Goal: Task Accomplishment & Management: Use online tool/utility

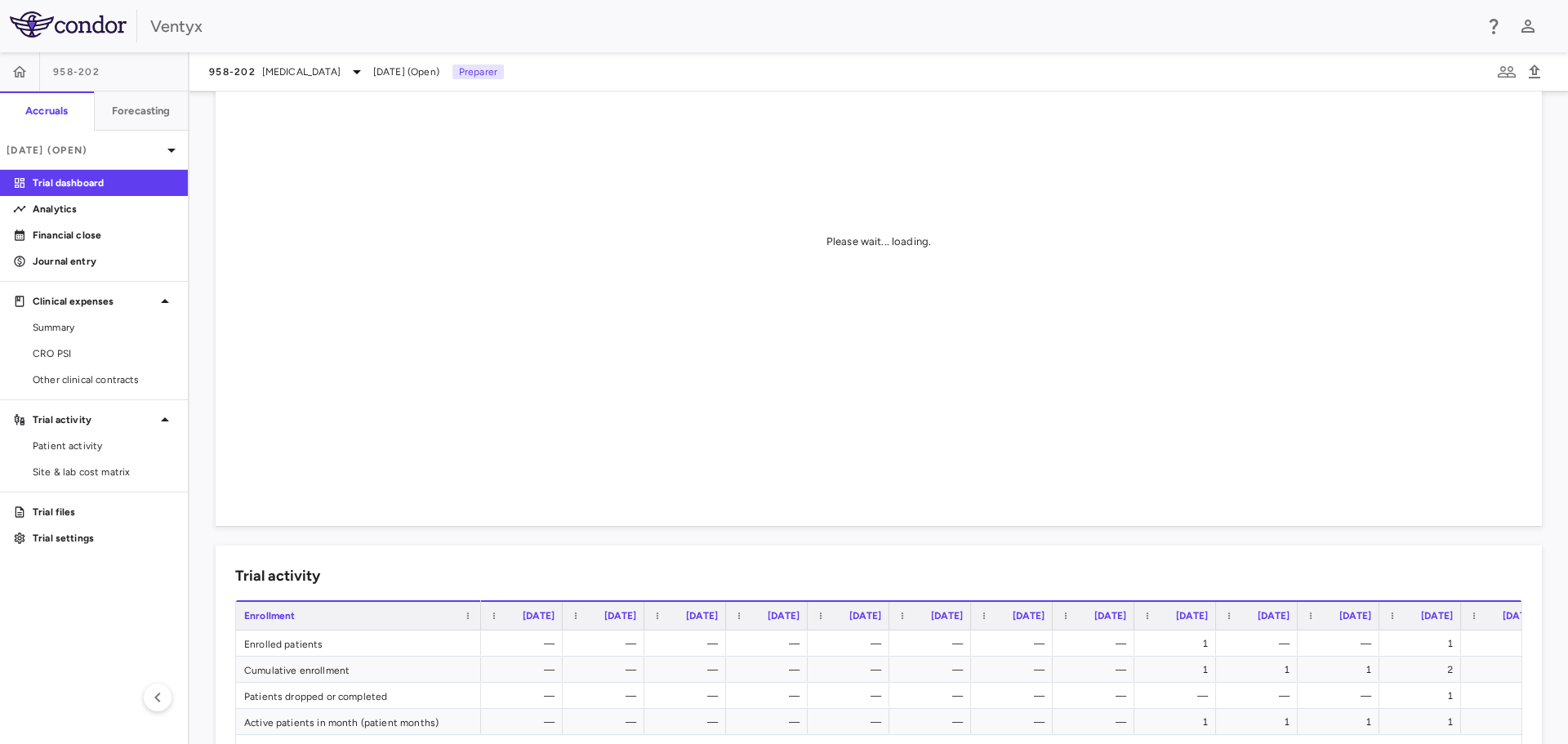
scroll to position [164, 0]
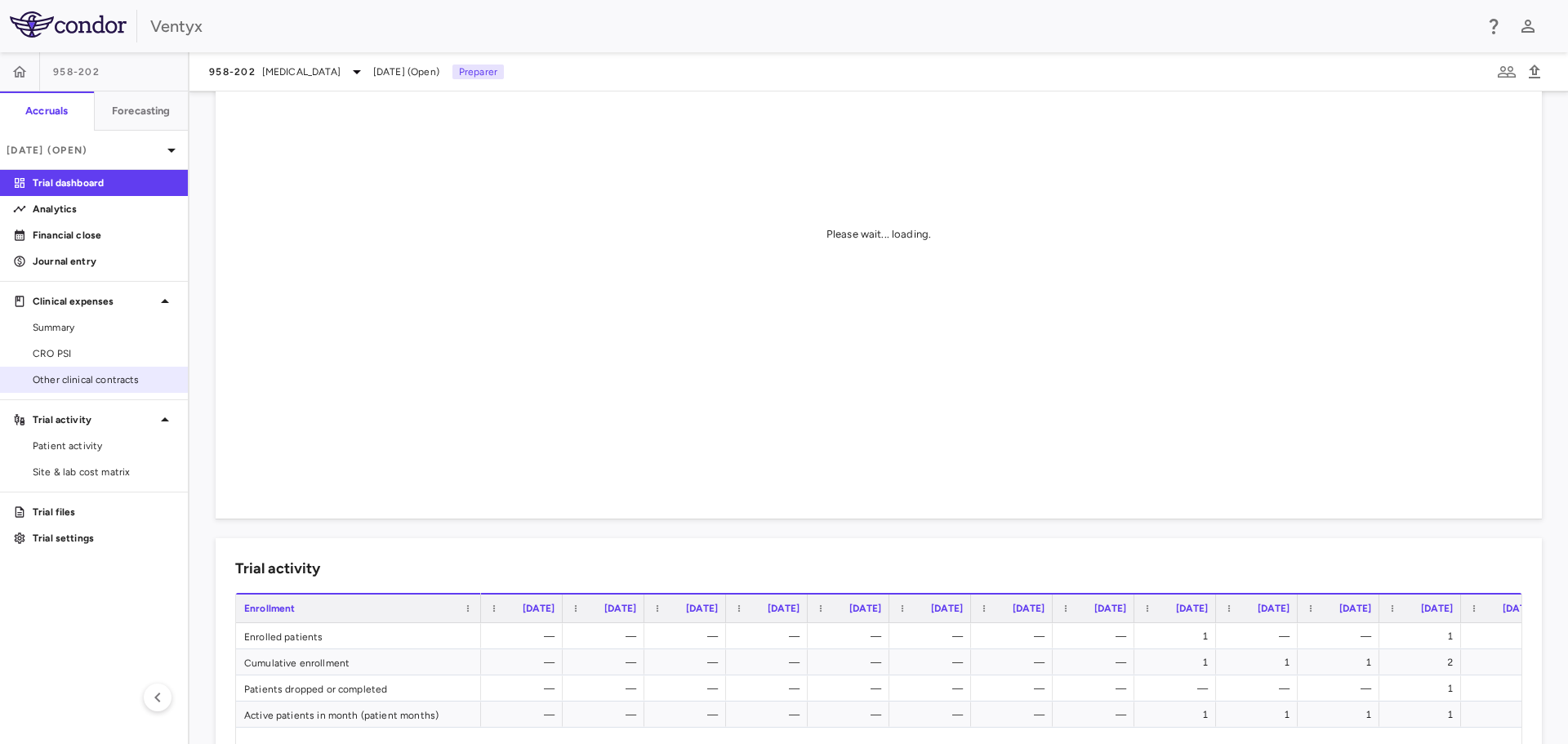
click at [111, 378] on span "Other clinical contracts" at bounding box center [104, 380] width 142 height 15
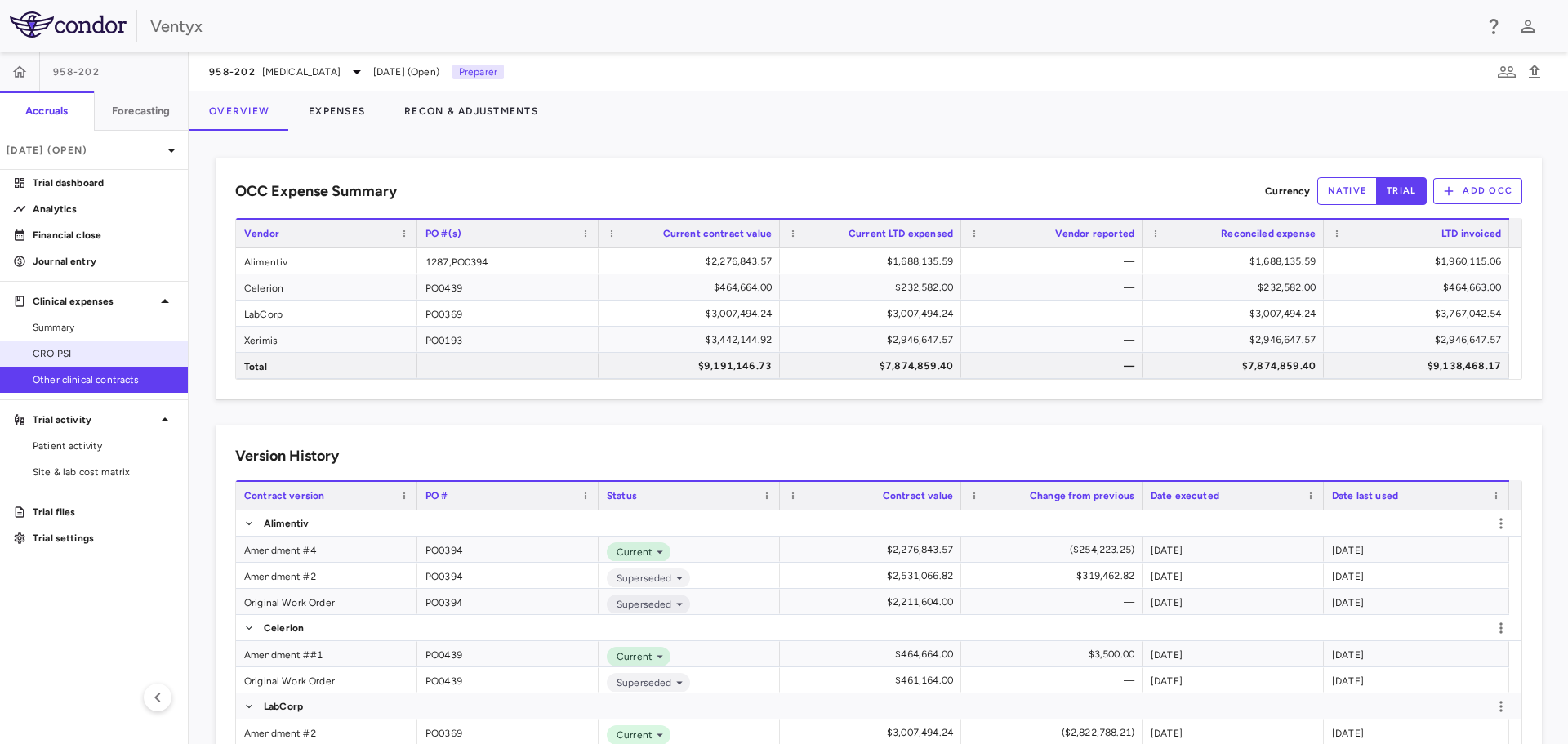
drag, startPoint x: 78, startPoint y: 345, endPoint x: 91, endPoint y: 347, distance: 13.2
click at [78, 345] on link "CRO PSI" at bounding box center [94, 354] width 188 height 25
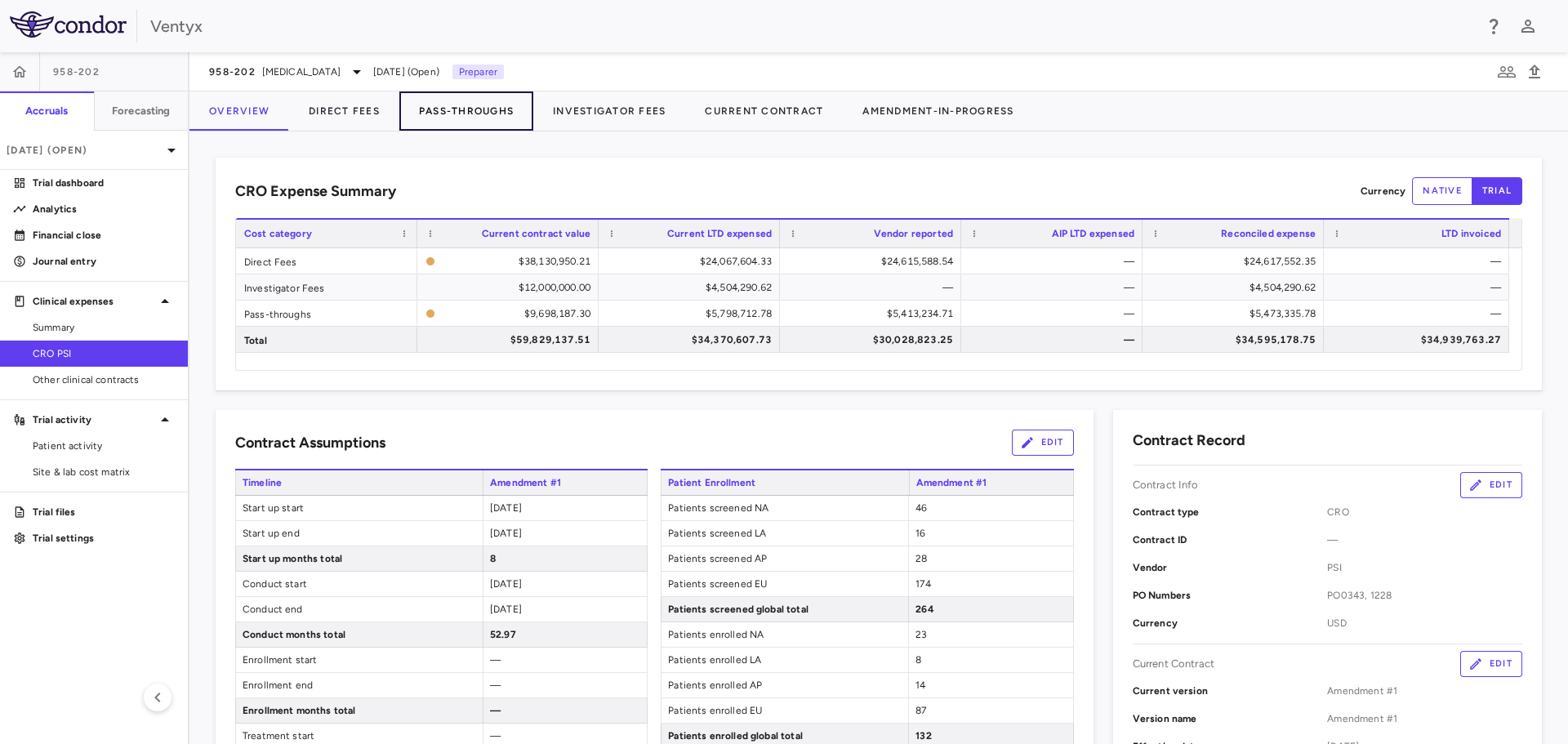
click at [485, 123] on button "Pass-Throughs" at bounding box center [466, 111] width 134 height 39
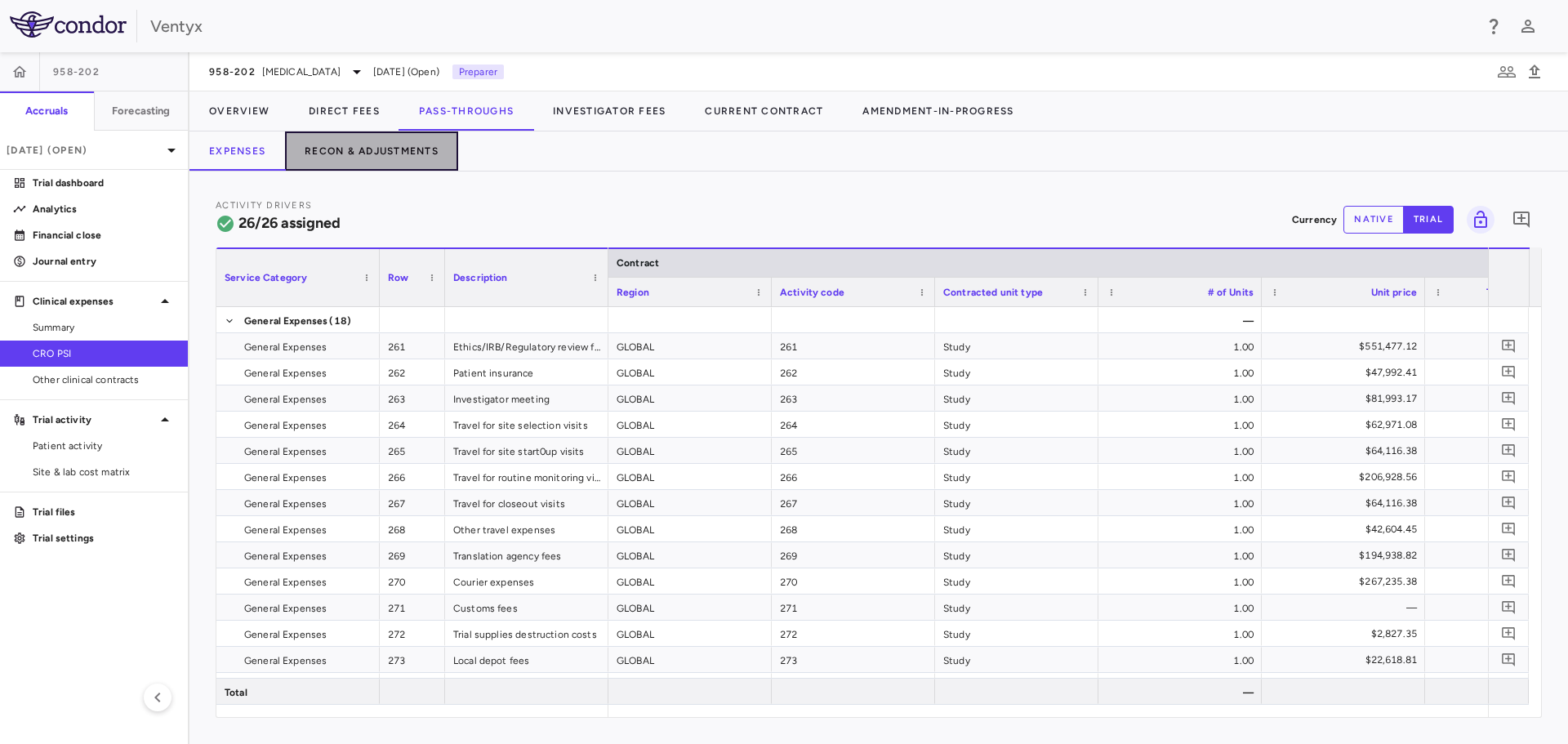
click at [374, 142] on button "Recon & Adjustments" at bounding box center [371, 150] width 173 height 39
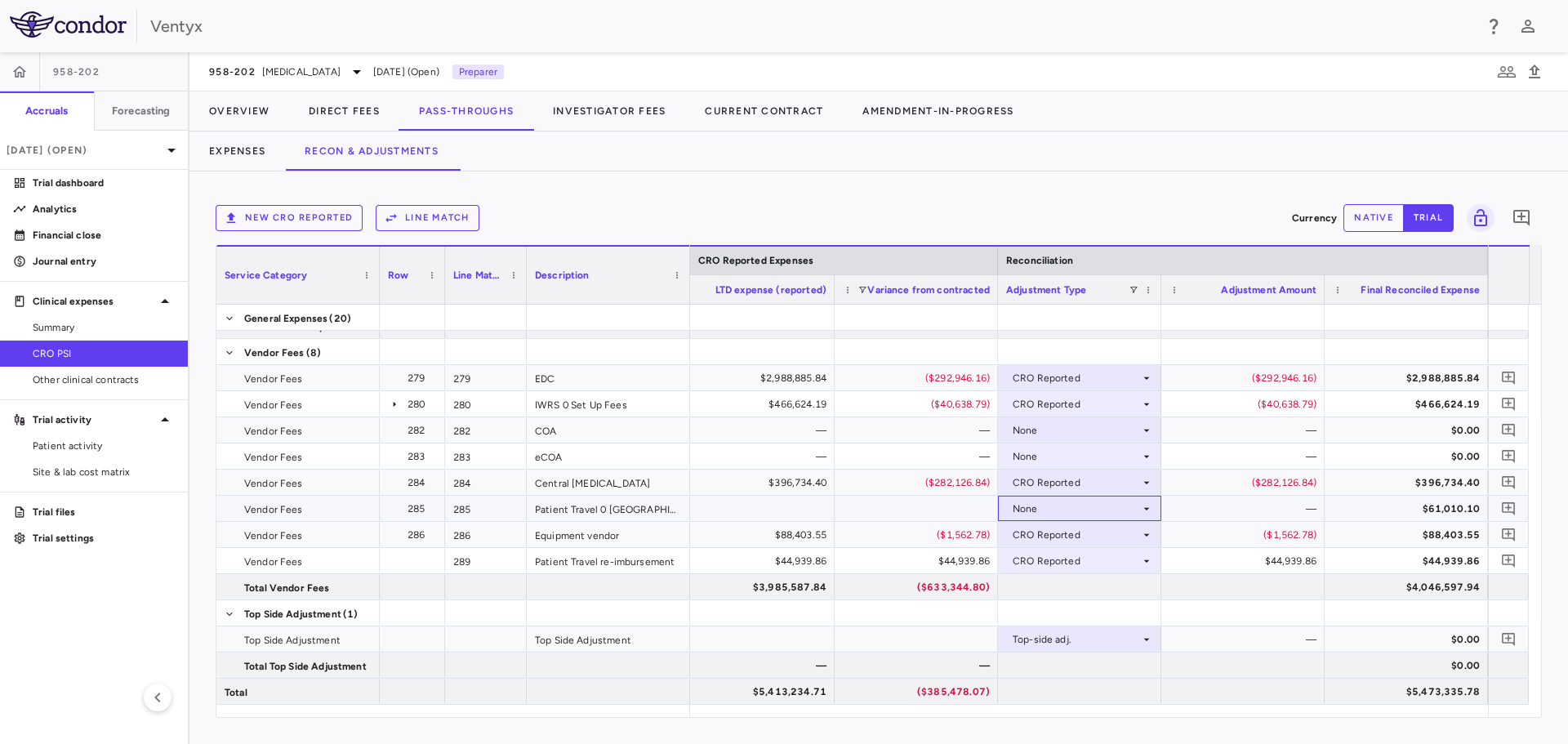
click at [1125, 515] on div "None" at bounding box center [1076, 509] width 128 height 26
click at [938, 510] on div at bounding box center [784, 372] width 1568 height 744
click at [457, 215] on button "Line Match" at bounding box center [427, 218] width 104 height 26
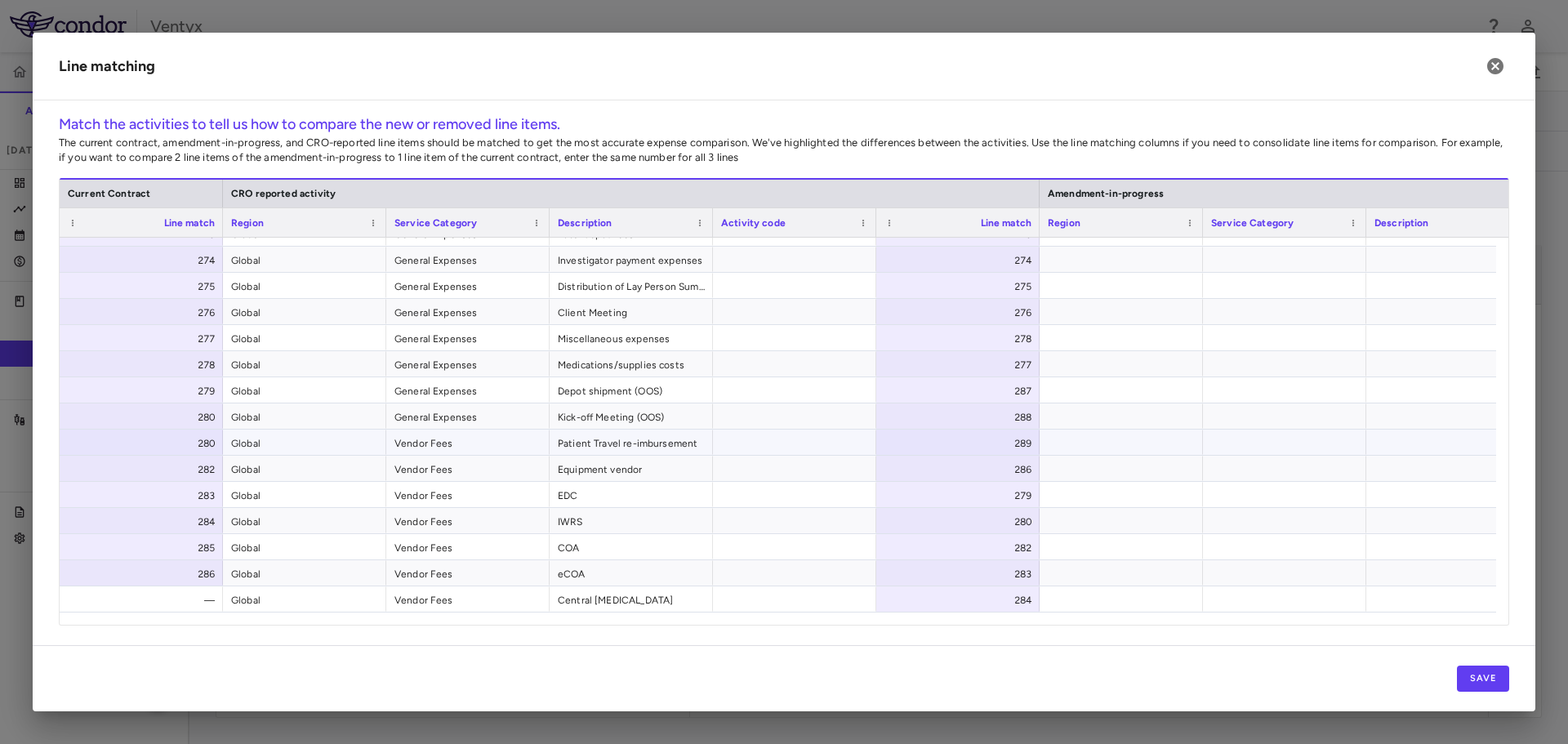
click at [972, 451] on div "289" at bounding box center [961, 443] width 141 height 26
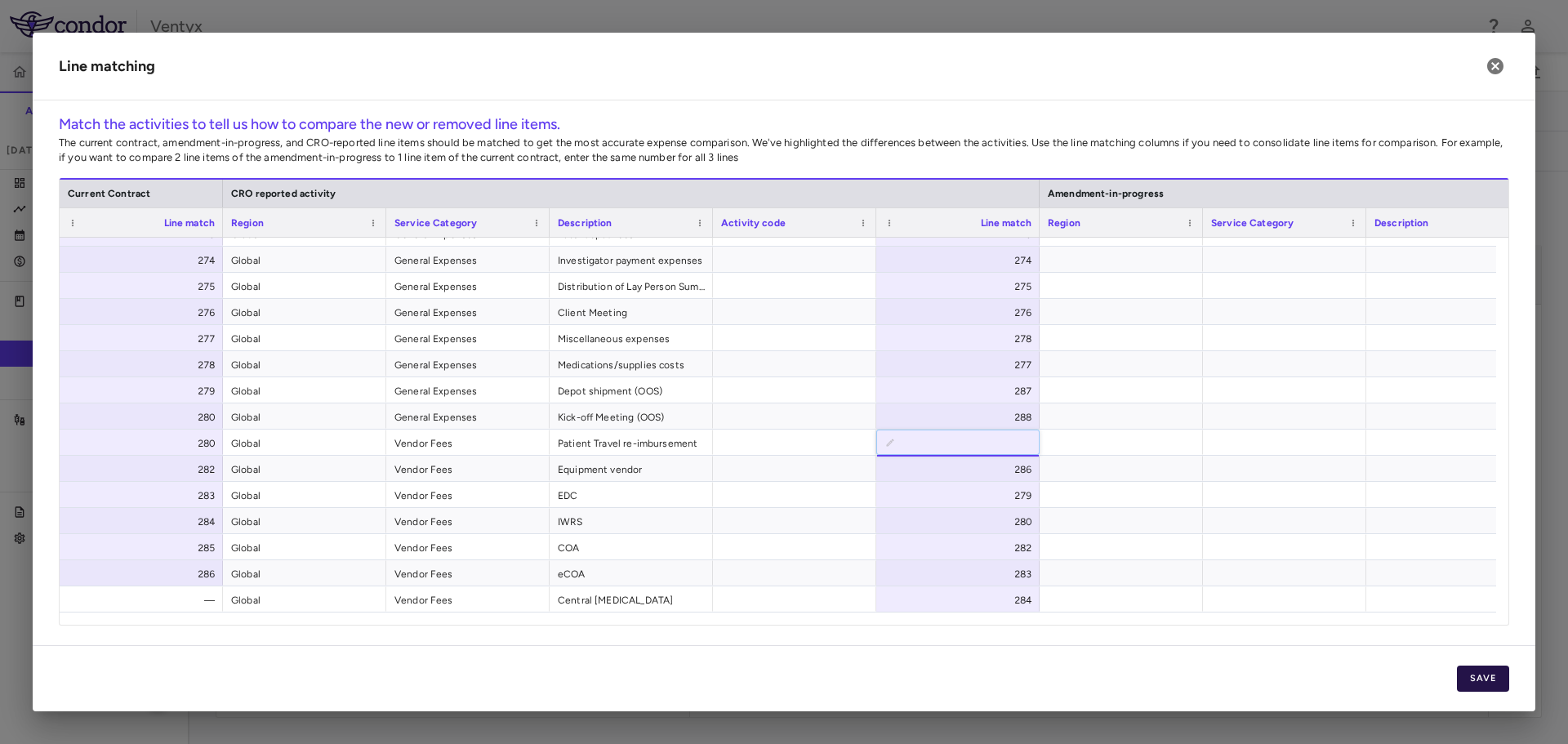
type input "***"
click at [1485, 668] on button "Save" at bounding box center [1482, 679] width 52 height 26
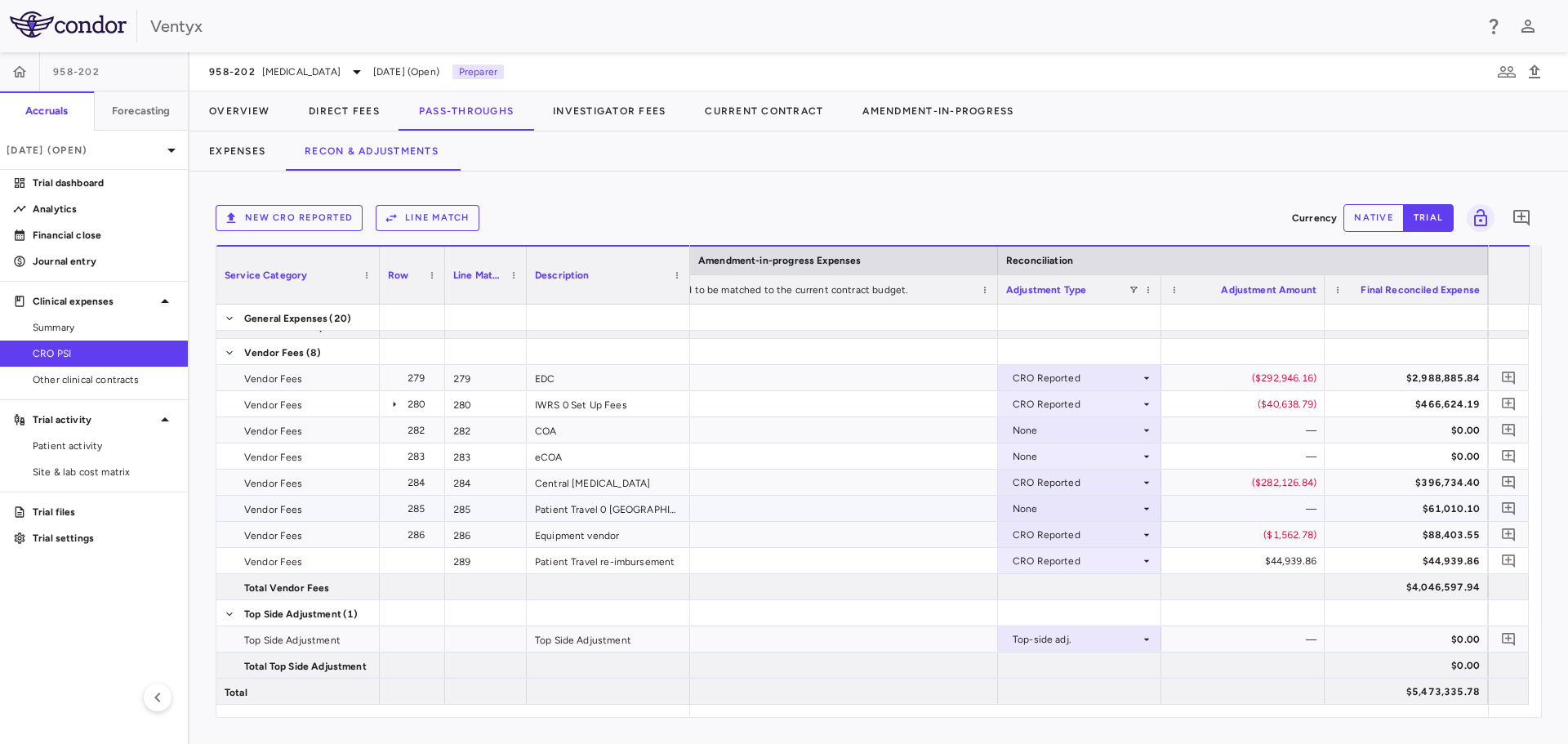
click at [1108, 504] on div "None" at bounding box center [1076, 509] width 128 height 26
click at [766, 476] on div at bounding box center [784, 372] width 1568 height 744
click at [752, 496] on div at bounding box center [752, 508] width 490 height 26
click at [407, 229] on button "Line Match" at bounding box center [427, 218] width 104 height 26
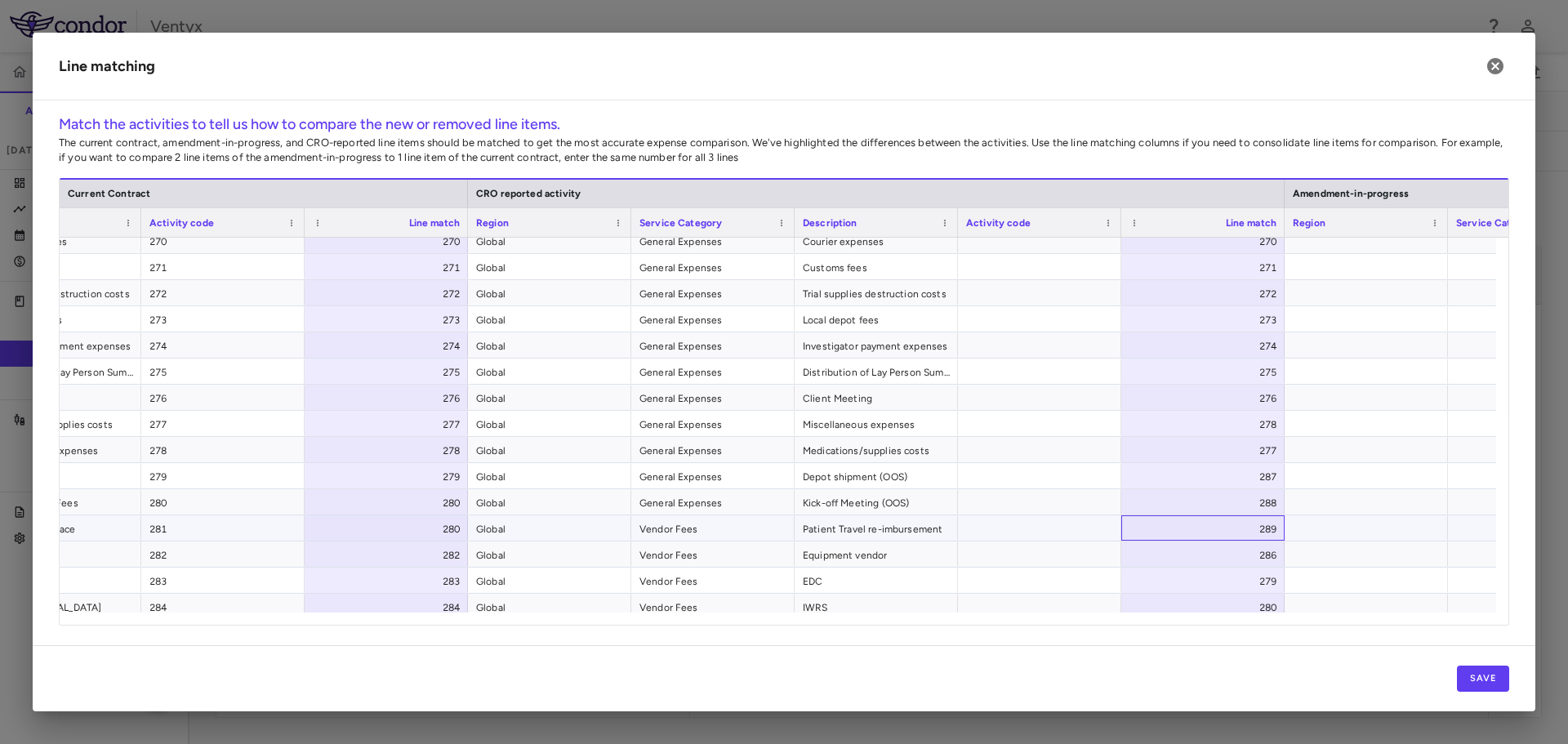
click at [1198, 521] on div "289" at bounding box center [1206, 529] width 141 height 26
type input "***"
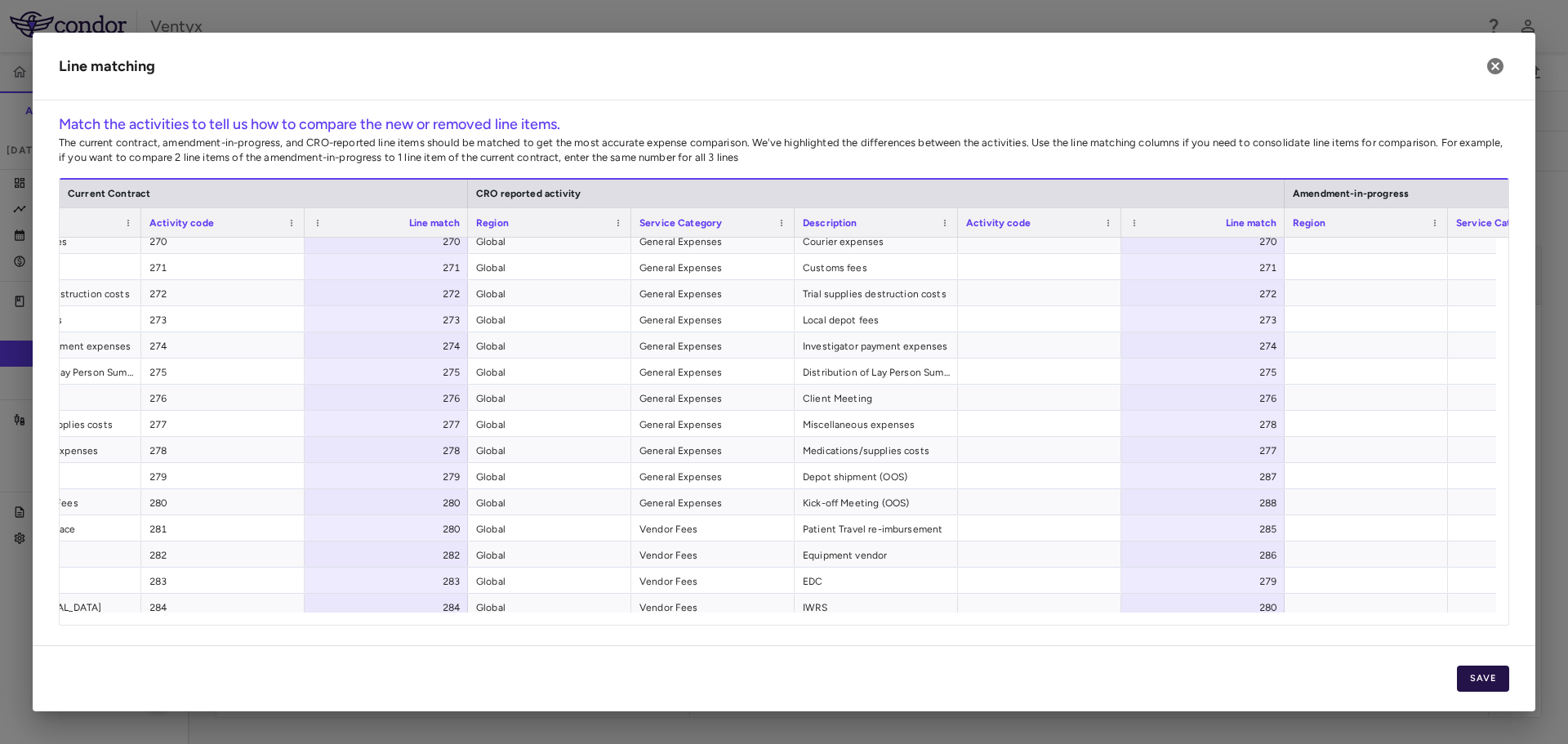
click at [1489, 684] on button "Save" at bounding box center [1482, 679] width 52 height 26
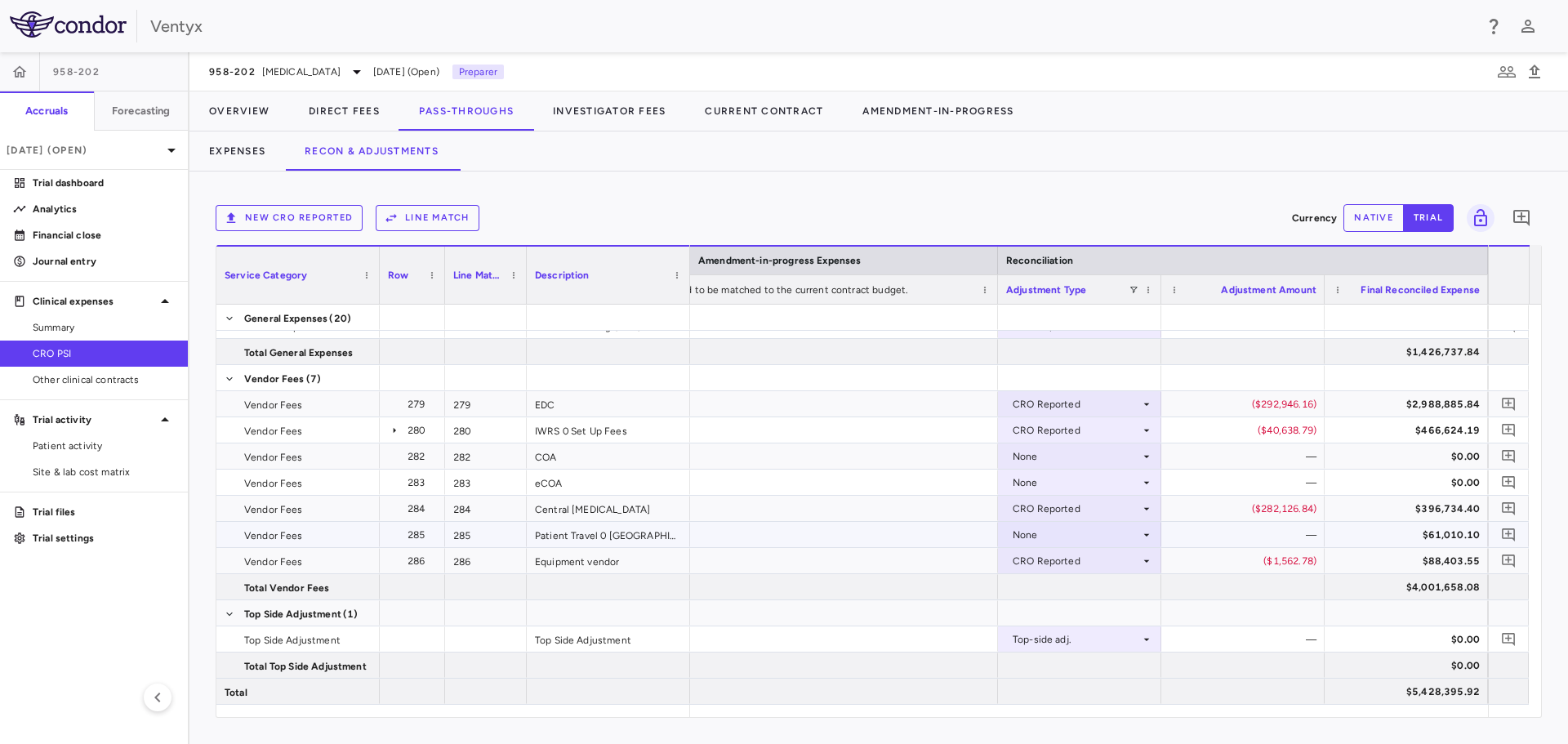
click at [1063, 529] on div "None" at bounding box center [1076, 535] width 128 height 26
click at [1068, 593] on div "CRO Reported" at bounding box center [1070, 592] width 78 height 15
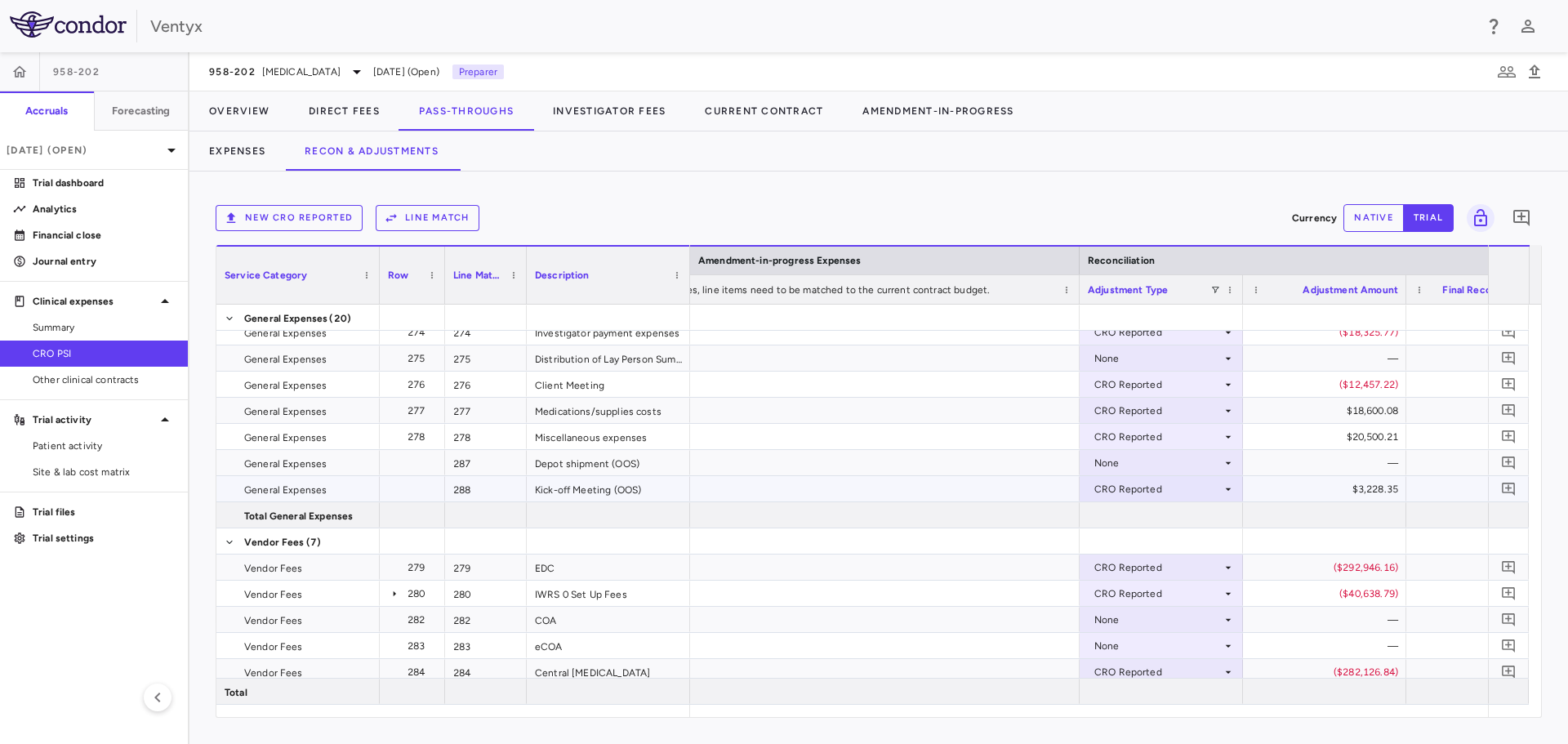
click at [1145, 489] on div "CRO Reported" at bounding box center [1158, 490] width 128 height 26
click at [1144, 467] on div at bounding box center [784, 372] width 1568 height 744
click at [1144, 467] on div "None" at bounding box center [1158, 463] width 128 height 26
click at [1146, 510] on li "CRO Reported" at bounding box center [1161, 520] width 162 height 25
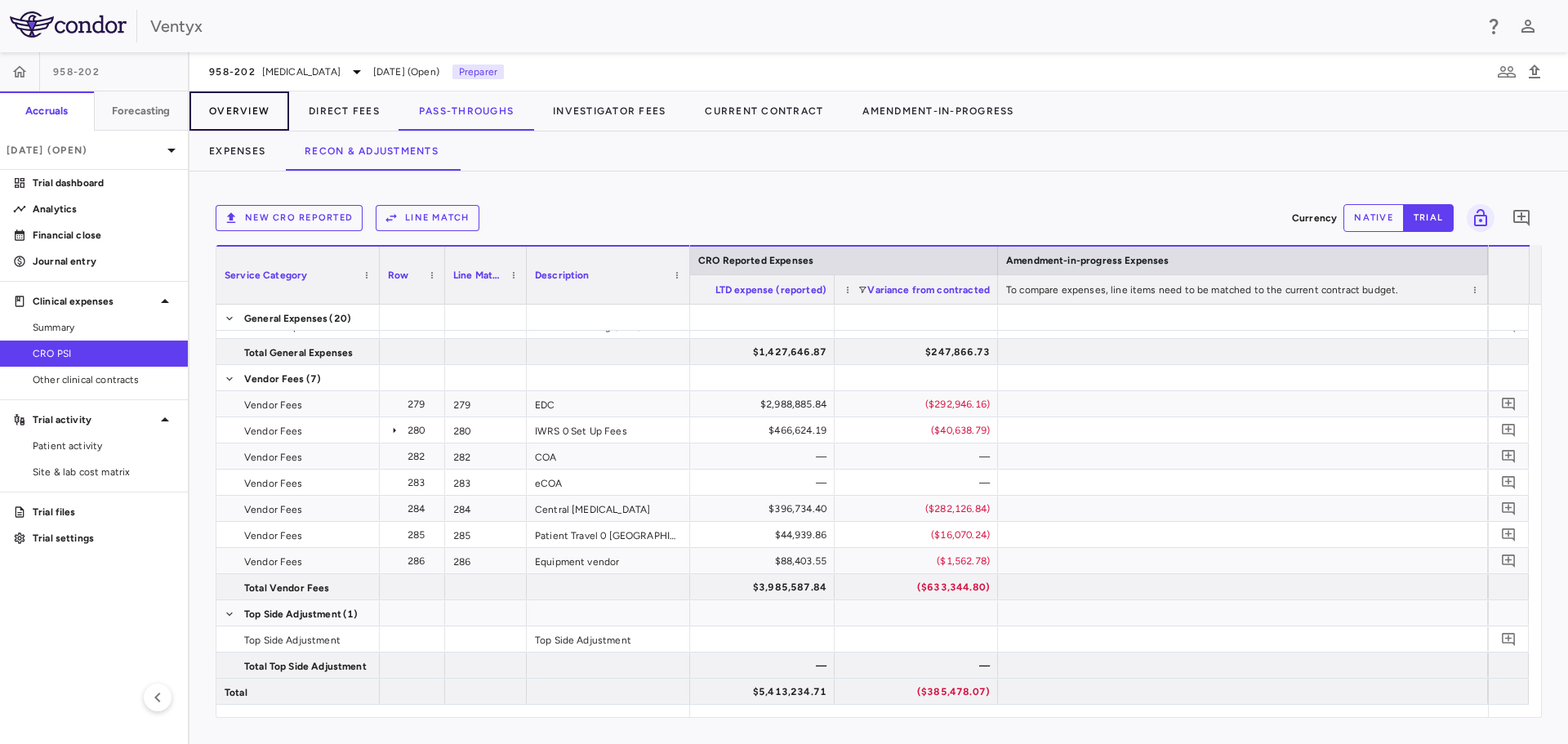
click at [237, 117] on button "Overview" at bounding box center [238, 111] width 99 height 39
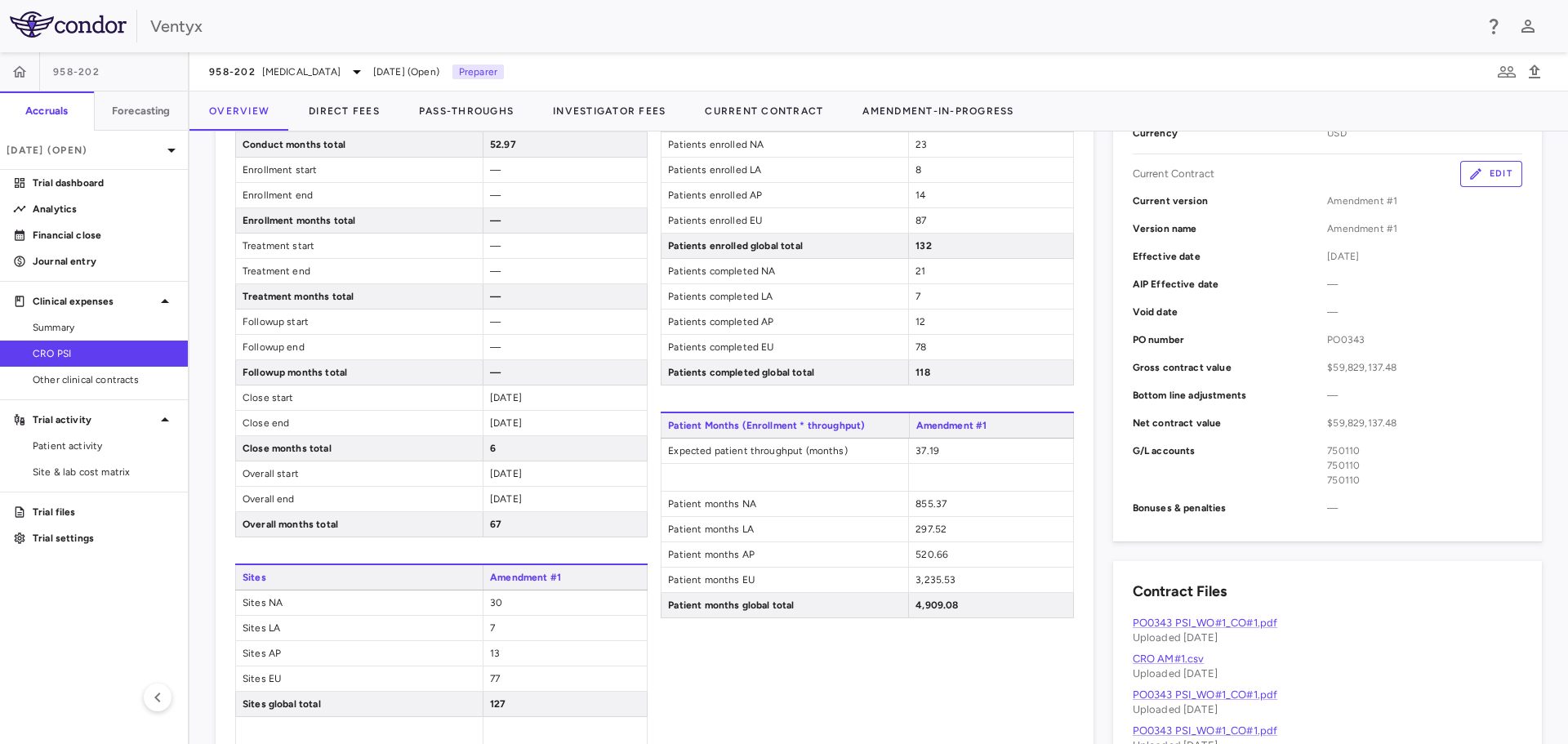
click at [1335, 559] on div "Contract Record Contract Info Edit Contract type CRO Contract ID — Vendor PSI P…" at bounding box center [1328, 349] width 429 height 859
